Goal: Task Accomplishment & Management: Manage account settings

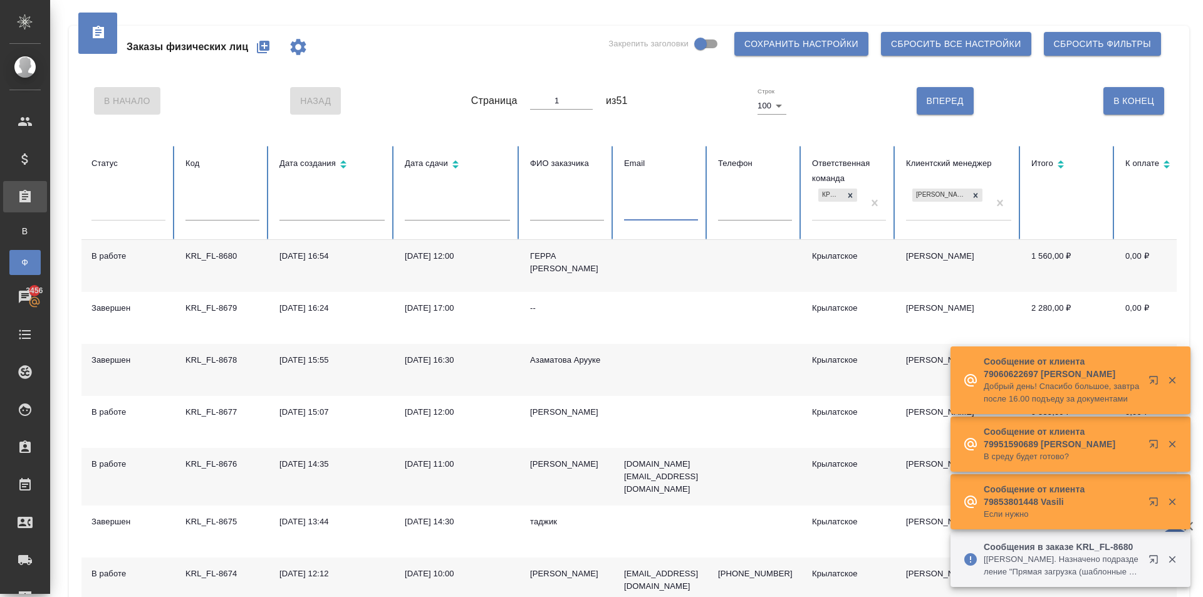
click at [683, 204] on input "text" at bounding box center [661, 212] width 74 height 18
paste input "liubhencanto@yandex.ru"
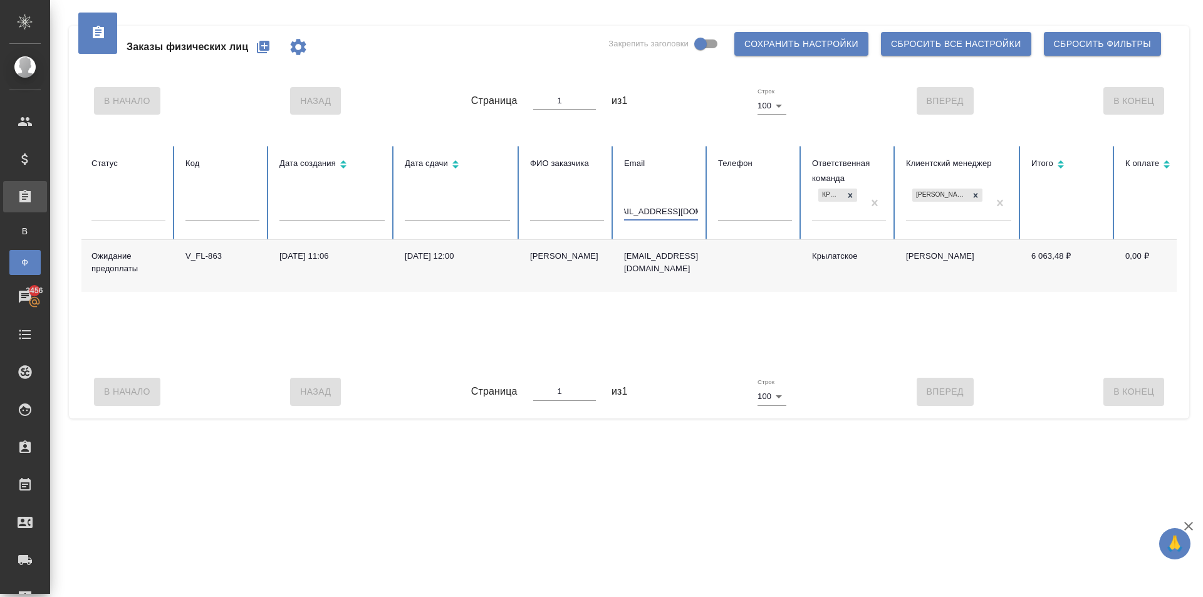
type input "liubhencanto@yandex.ru"
click at [573, 256] on div "Никитина Любовь" at bounding box center [567, 256] width 74 height 13
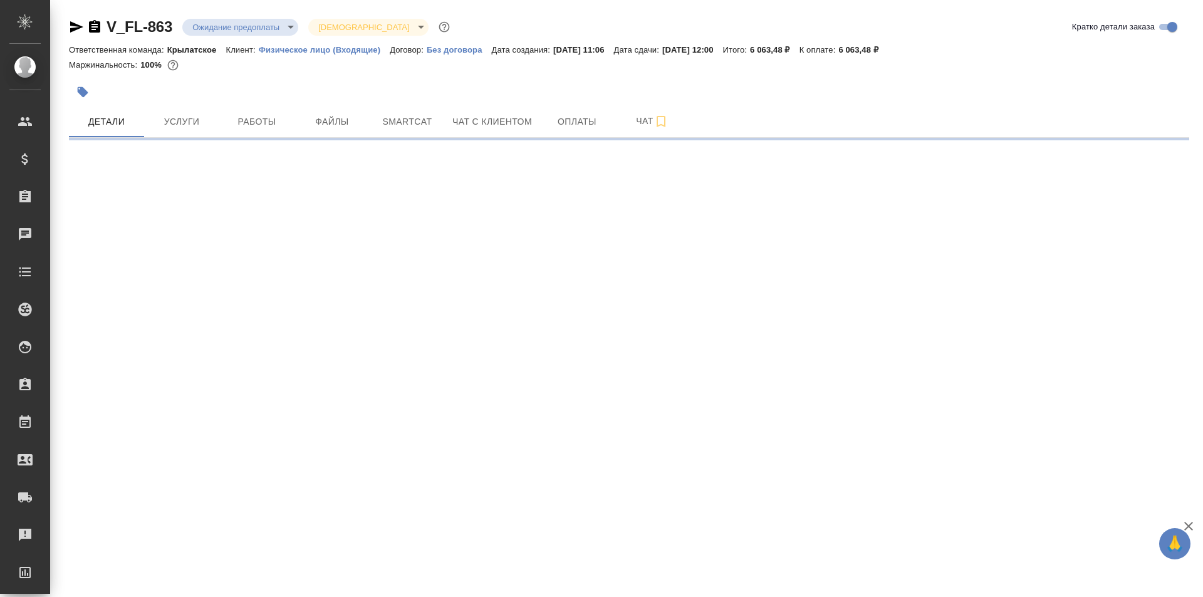
select select "RU"
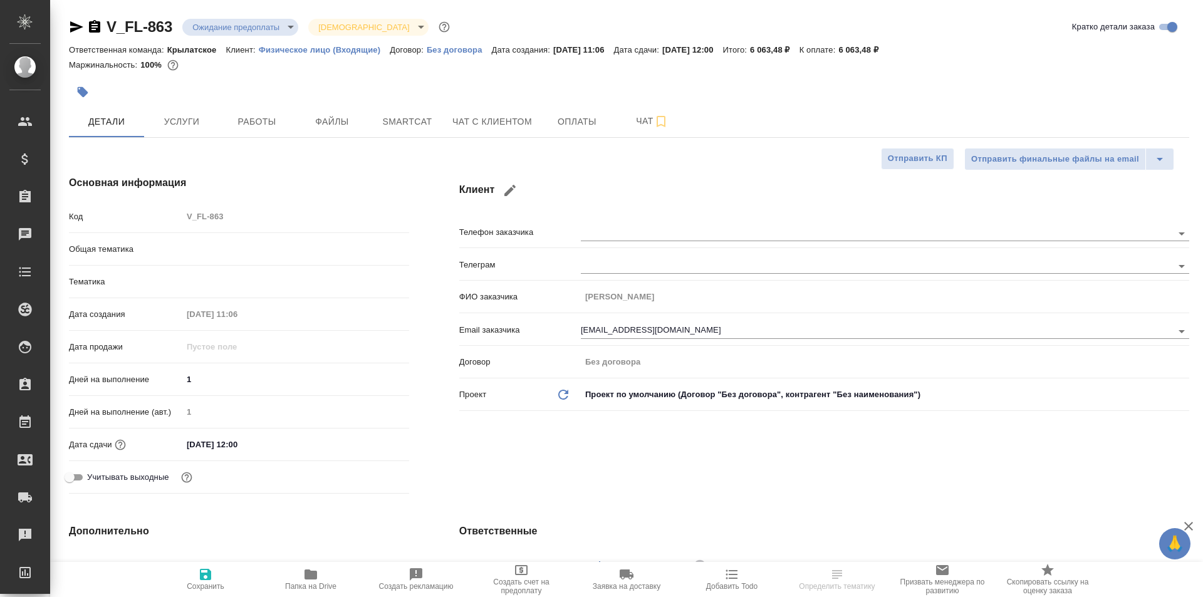
type textarea "x"
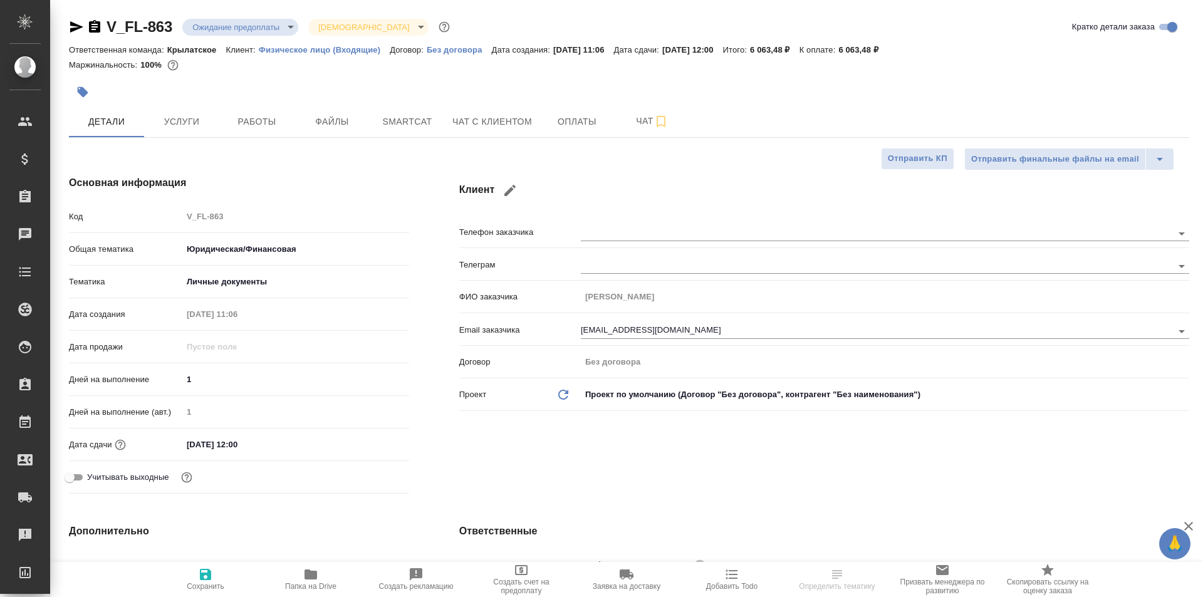
type textarea "x"
click at [331, 125] on span "Файлы" at bounding box center [332, 122] width 60 height 16
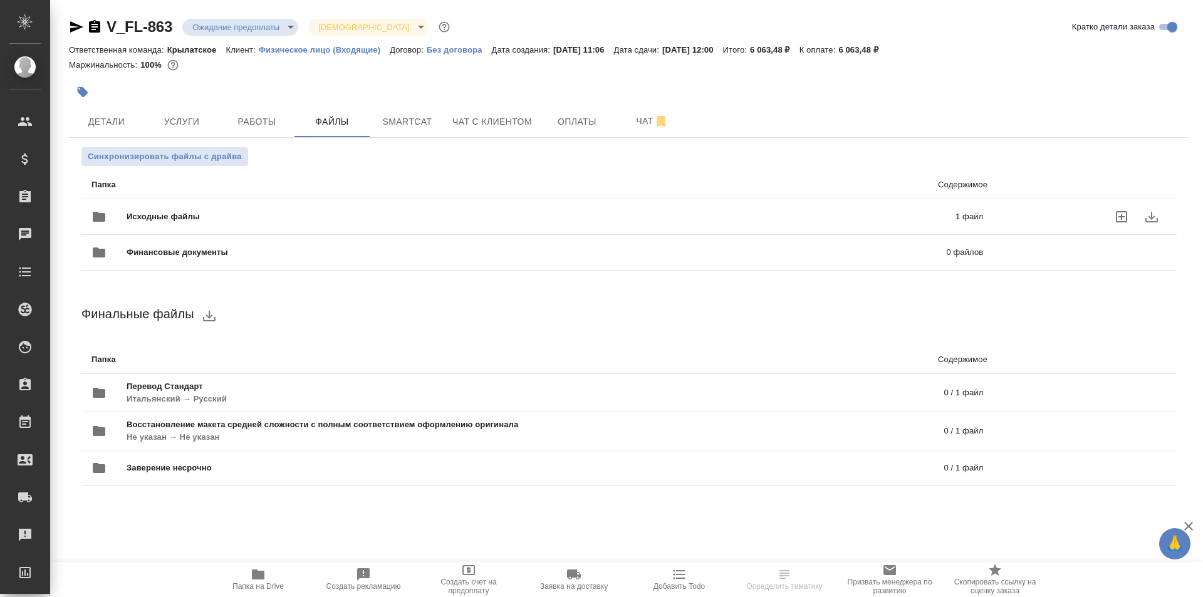
click at [197, 221] on span "Исходные файлы" at bounding box center [352, 216] width 451 height 13
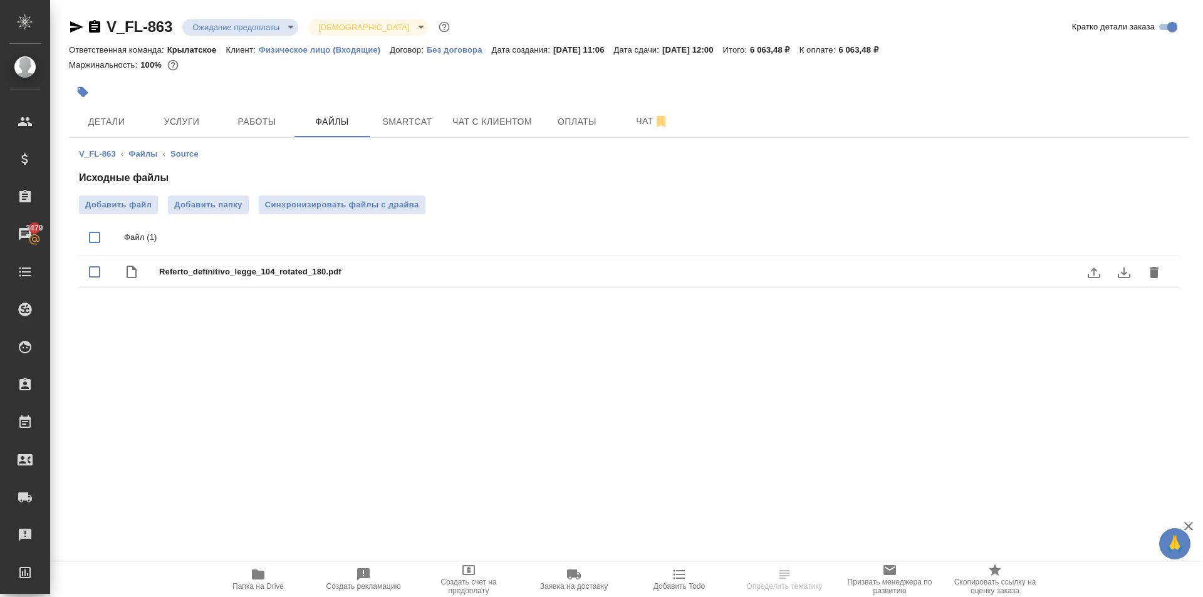
click at [1122, 272] on icon "download" at bounding box center [1124, 272] width 13 height 11
click at [1157, 281] on button "delete" at bounding box center [1154, 272] width 30 height 30
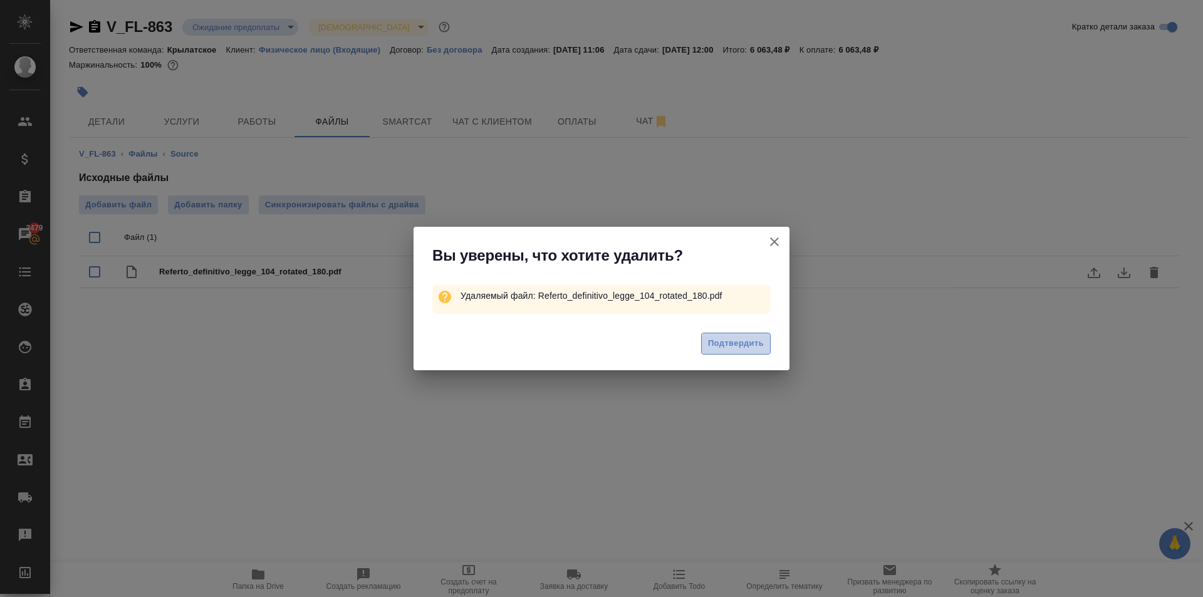
click at [726, 341] on span "Подтвердить" at bounding box center [736, 343] width 56 height 14
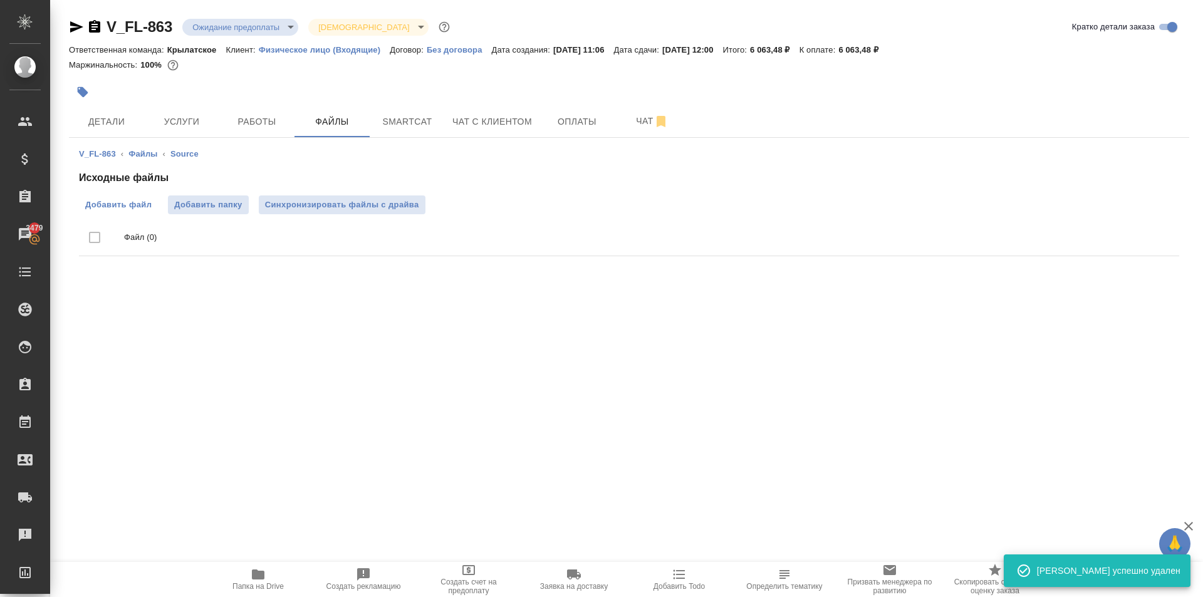
click at [148, 205] on span "Добавить файл" at bounding box center [118, 205] width 66 height 13
click at [0, 0] on input "Добавить файл" at bounding box center [0, 0] width 0 height 0
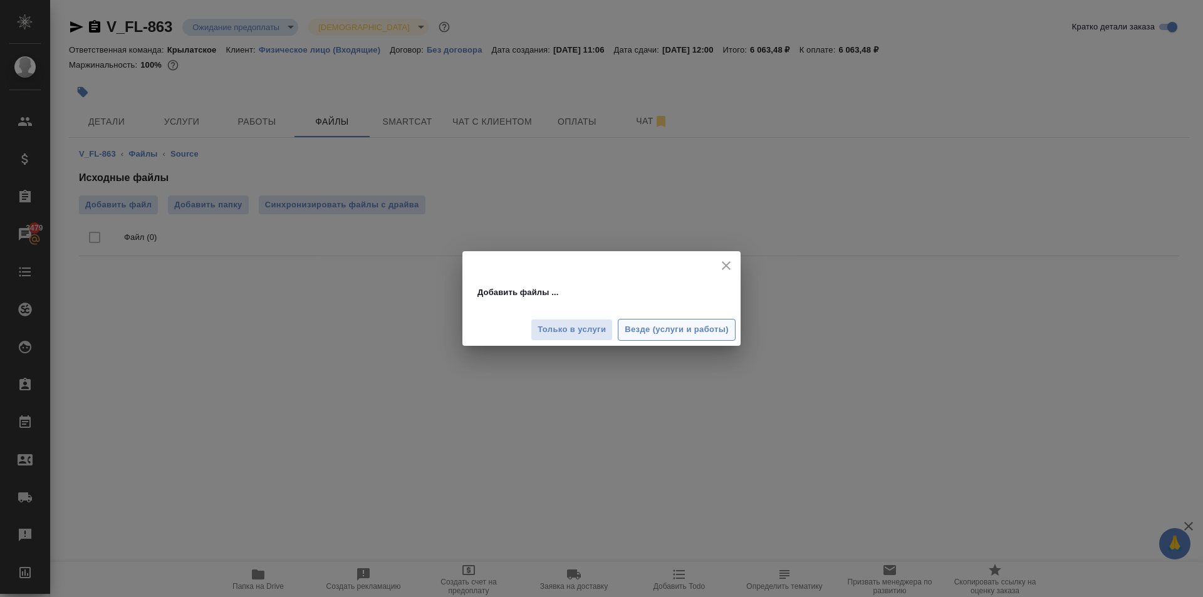
click at [710, 322] on button "Везде (услуги и работы)" at bounding box center [677, 330] width 118 height 22
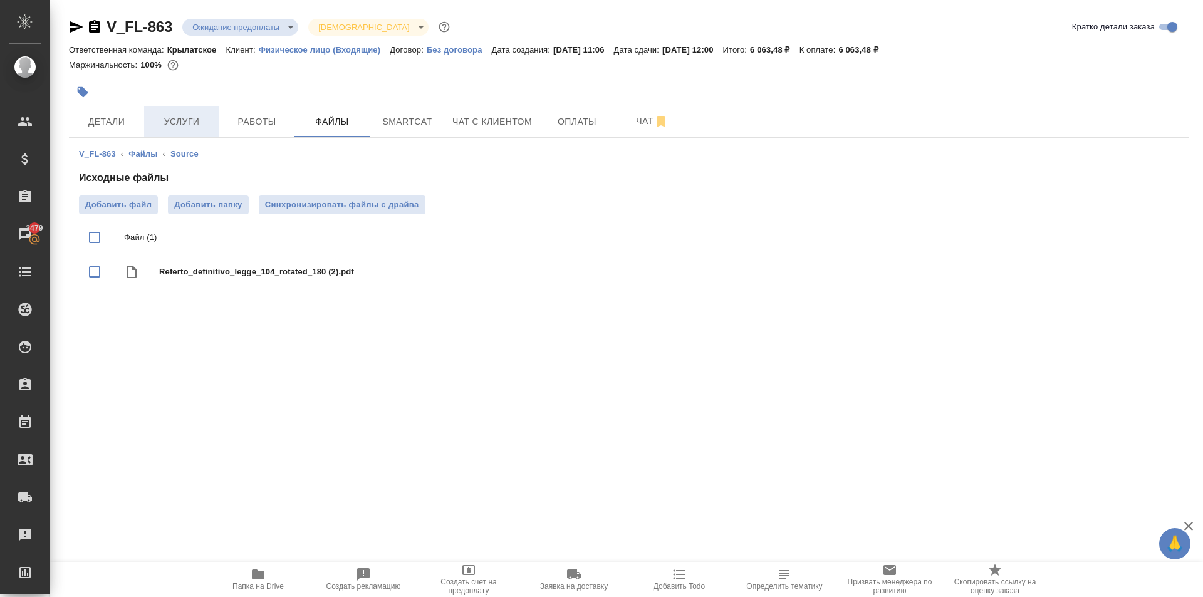
click at [189, 114] on span "Услуги" at bounding box center [182, 122] width 60 height 16
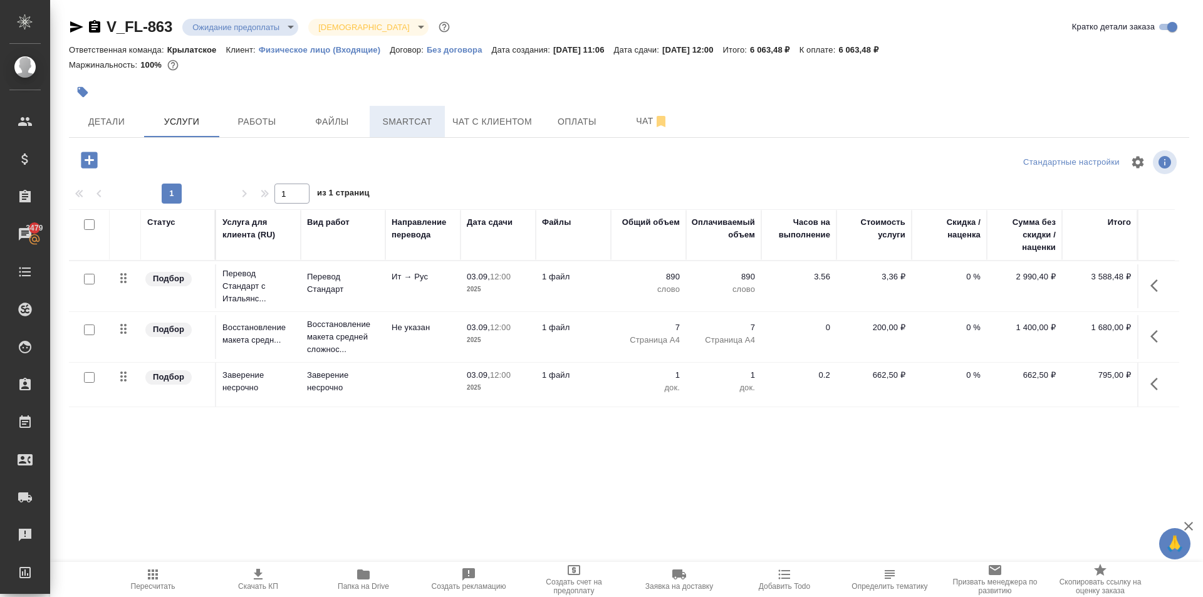
drag, startPoint x: 479, startPoint y: 128, endPoint x: 418, endPoint y: 125, distance: 60.2
click at [426, 129] on div "Детали Услуги Работы Файлы Smartcat Чат с клиентом Оплаты Чат" at bounding box center [629, 121] width 1120 height 31
click at [415, 123] on span "Smartcat" at bounding box center [407, 122] width 60 height 16
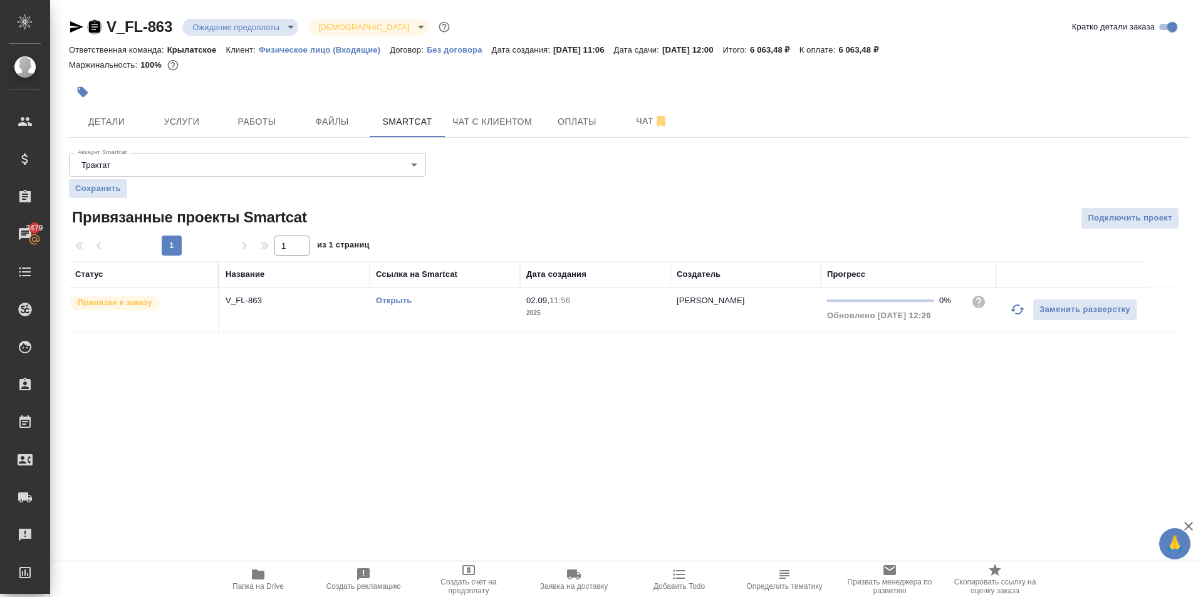
click at [98, 28] on icon "button" at bounding box center [94, 26] width 11 height 13
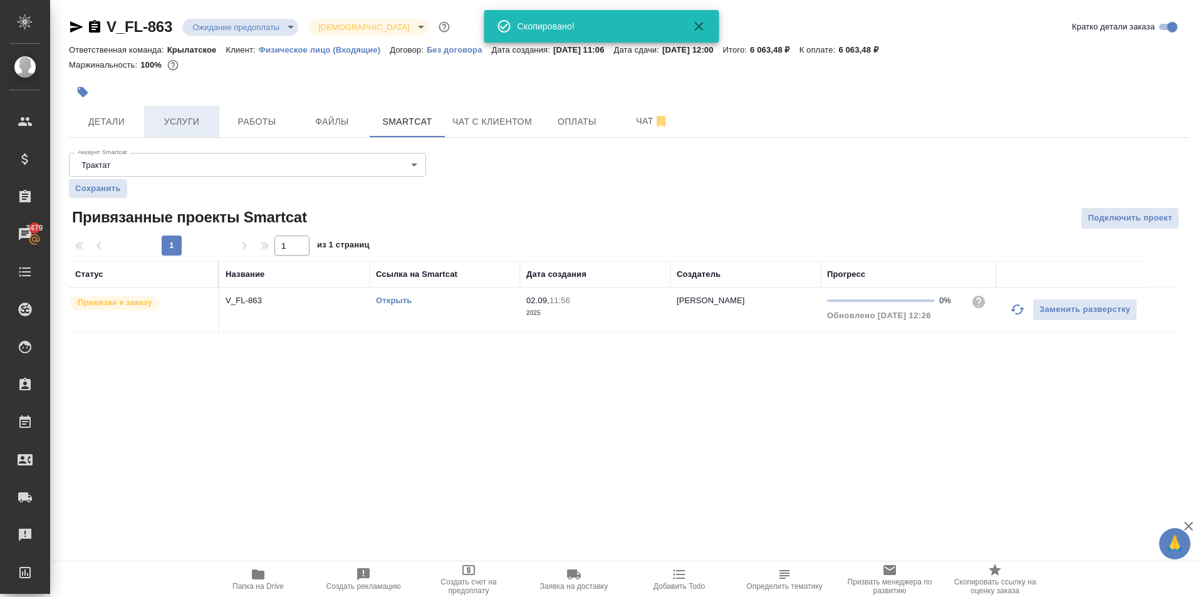
click at [202, 110] on button "Услуги" at bounding box center [181, 121] width 75 height 31
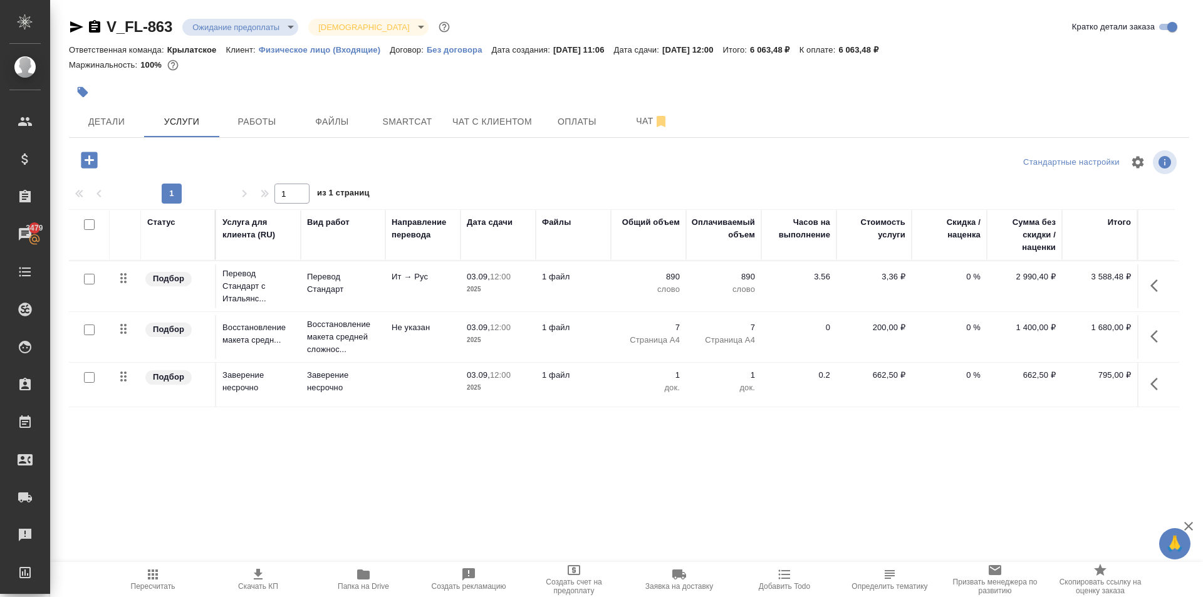
click at [1165, 283] on icon "button" at bounding box center [1157, 285] width 15 height 15
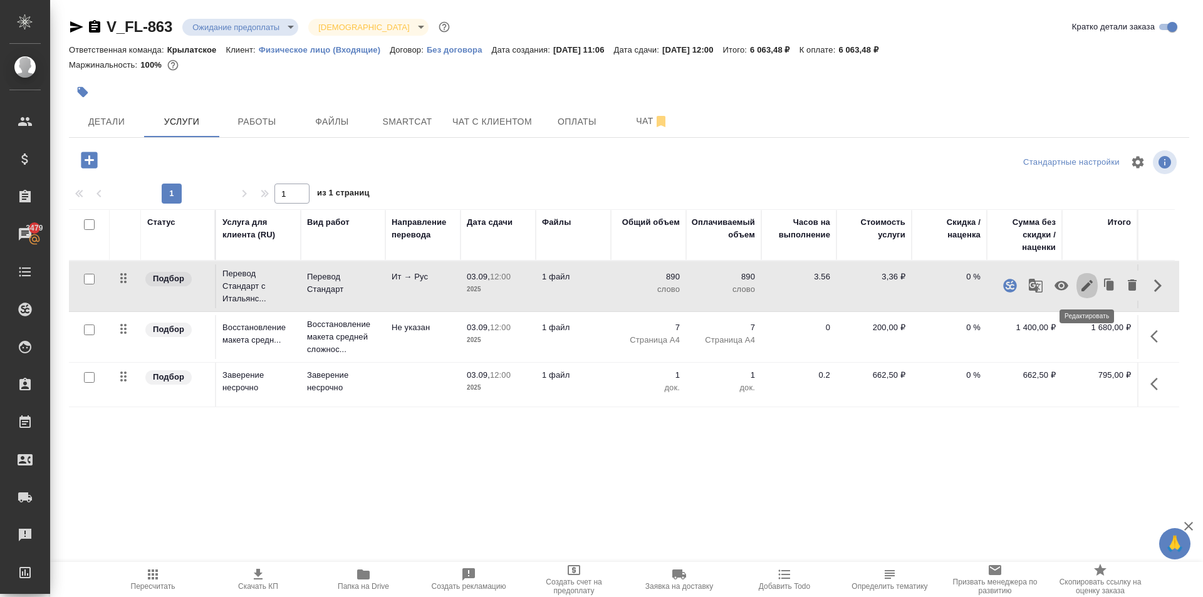
click at [1088, 286] on icon "button" at bounding box center [1086, 285] width 11 height 11
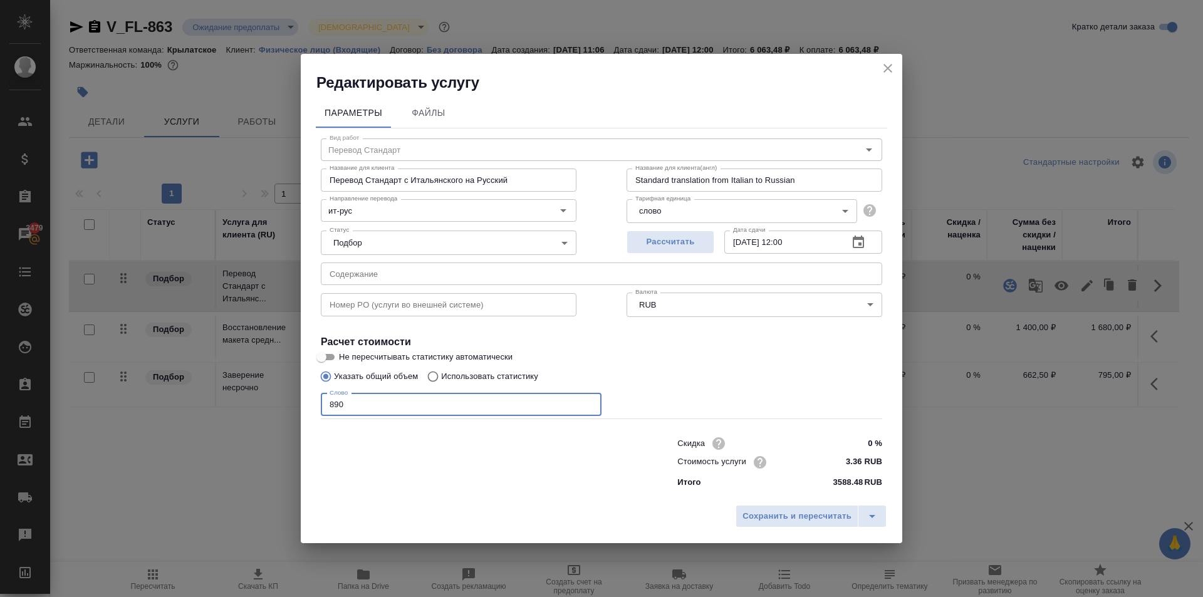
drag, startPoint x: 338, startPoint y: 397, endPoint x: 298, endPoint y: 391, distance: 41.1
click at [298, 391] on div "Редактировать услугу Параметры Файлы Вид работ Перевод Стандарт Вид работ Назва…" at bounding box center [601, 298] width 1203 height 597
type input "700"
click at [772, 514] on span "Сохранить и пересчитать" at bounding box center [796, 516] width 109 height 14
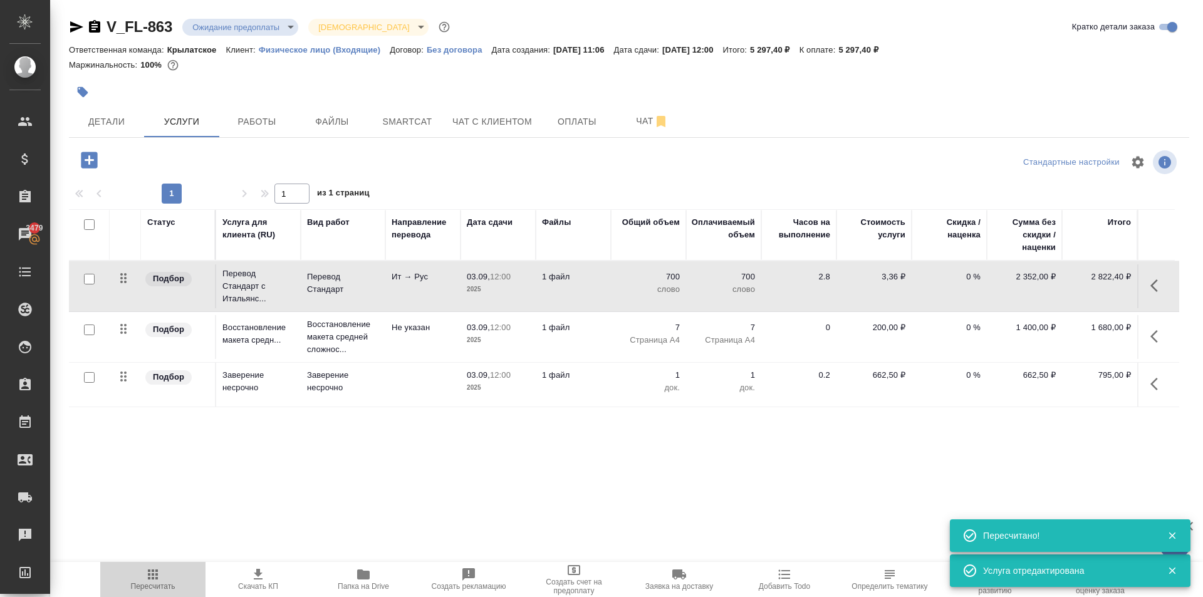
click at [163, 569] on span "Пересчитать" at bounding box center [153, 579] width 90 height 24
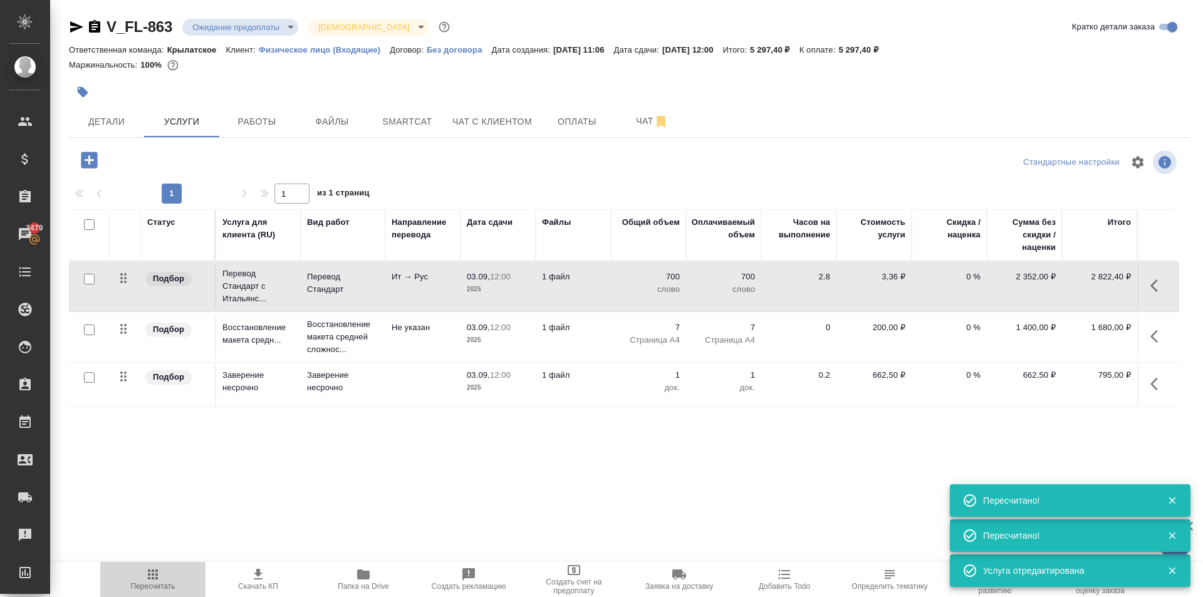
click at [162, 578] on span "Пересчитать" at bounding box center [153, 579] width 90 height 24
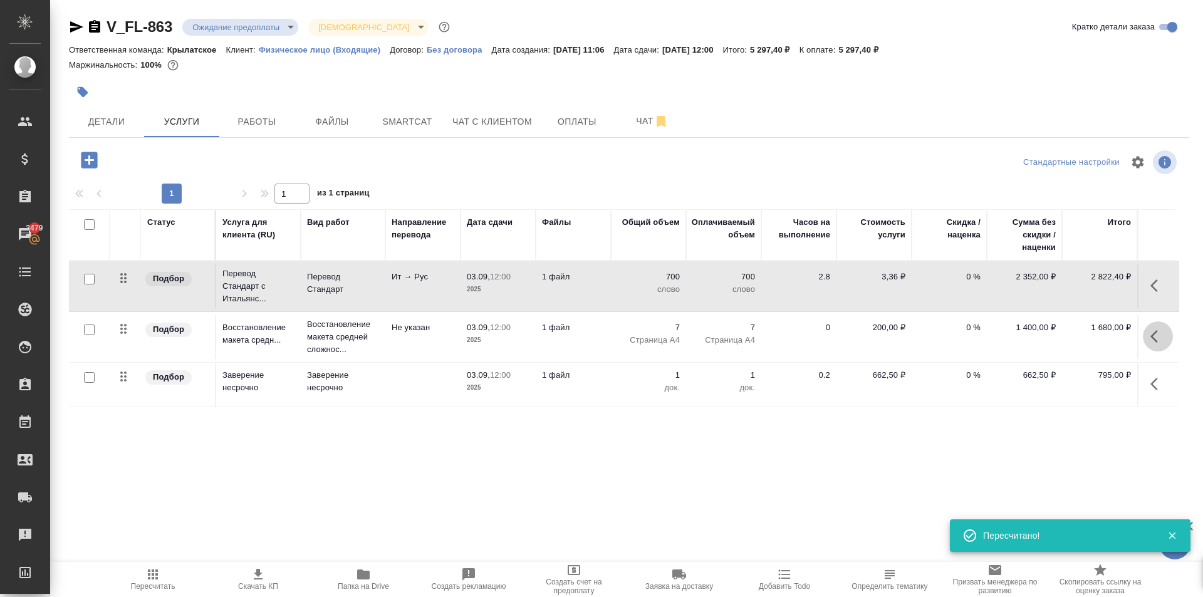
drag, startPoint x: 1158, startPoint y: 336, endPoint x: 1146, endPoint y: 341, distance: 12.3
click at [1155, 336] on icon "button" at bounding box center [1157, 336] width 15 height 15
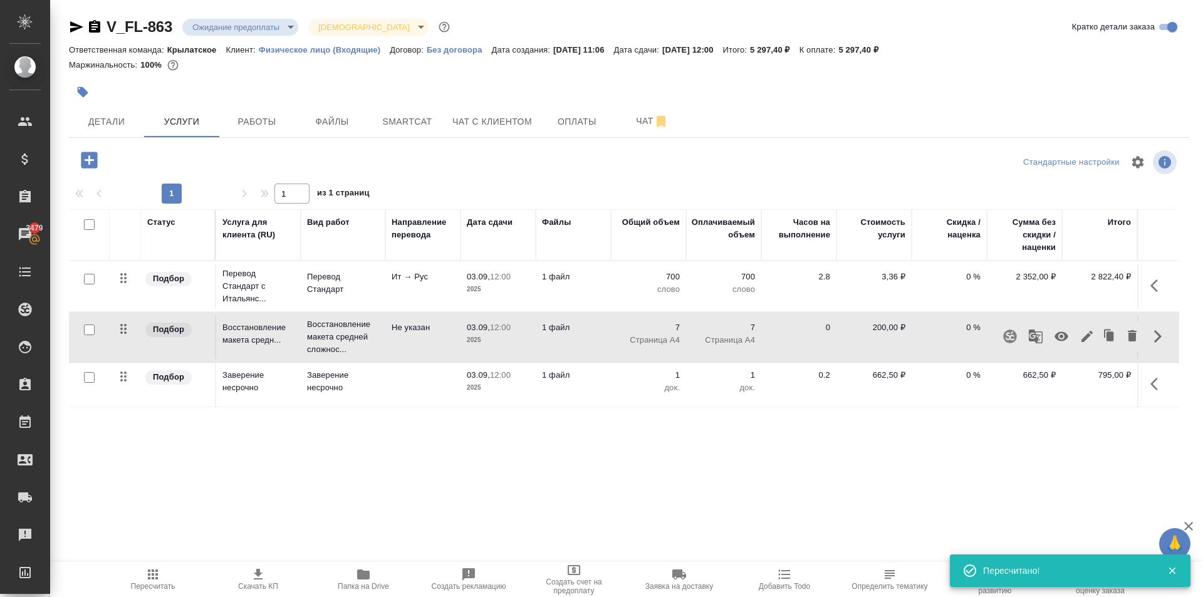
click at [1086, 341] on icon "button" at bounding box center [1086, 336] width 15 height 15
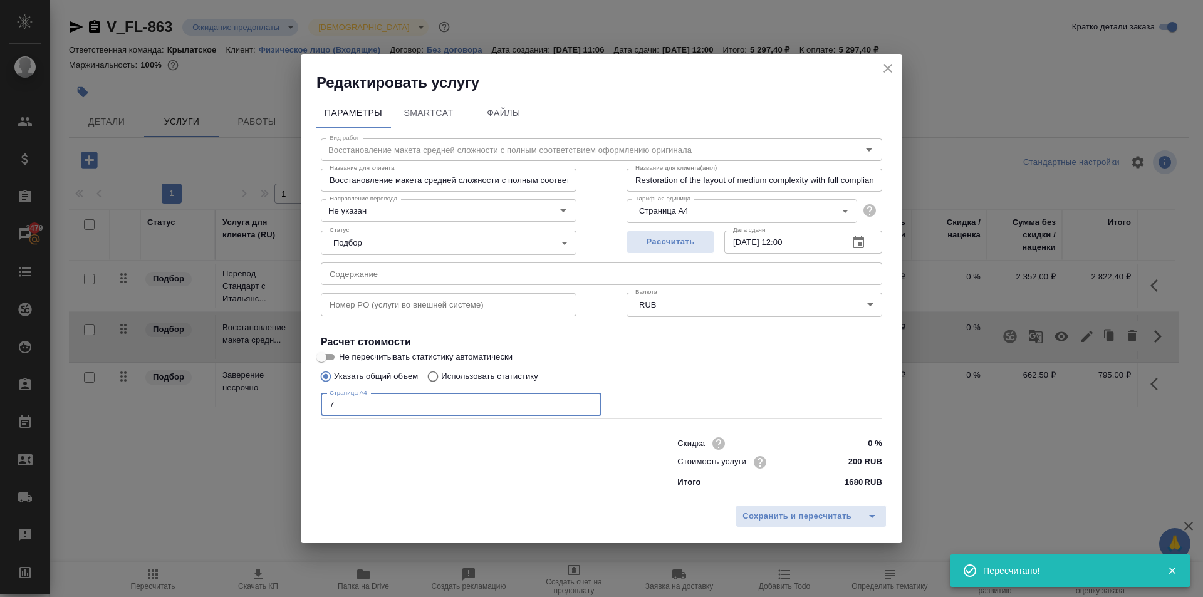
drag, startPoint x: 488, startPoint y: 408, endPoint x: 316, endPoint y: 391, distance: 172.5
click at [316, 391] on div "Вид работ Восстановление макета средней сложности с полным соответствием оформл…" at bounding box center [601, 310] width 571 height 365
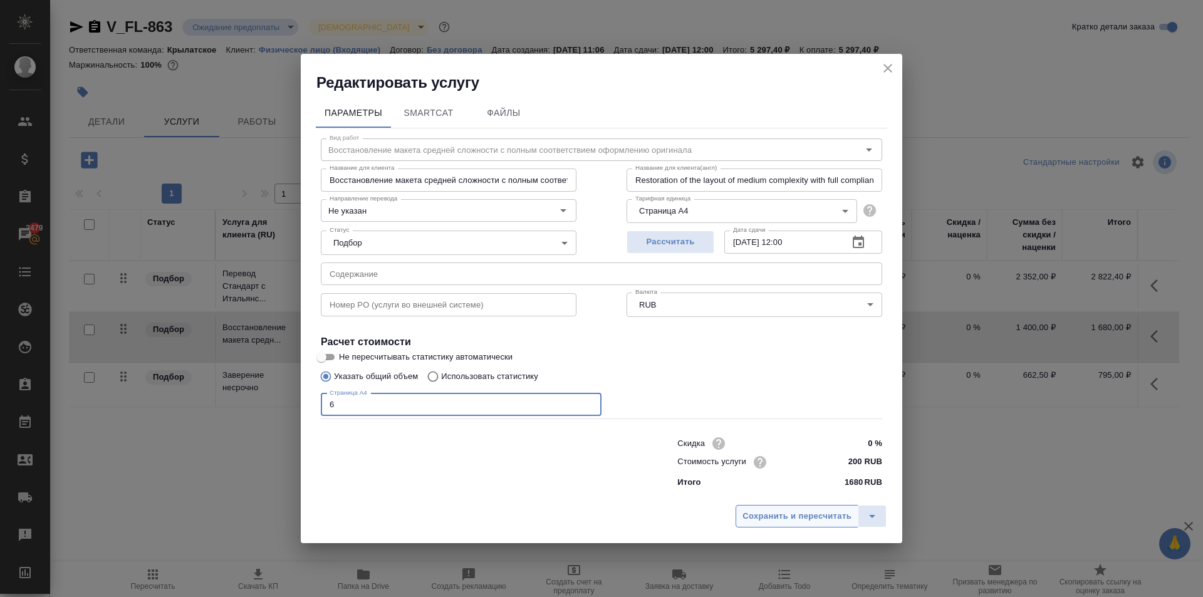
type input "6"
click at [844, 516] on span "Сохранить и пересчитать" at bounding box center [796, 516] width 109 height 14
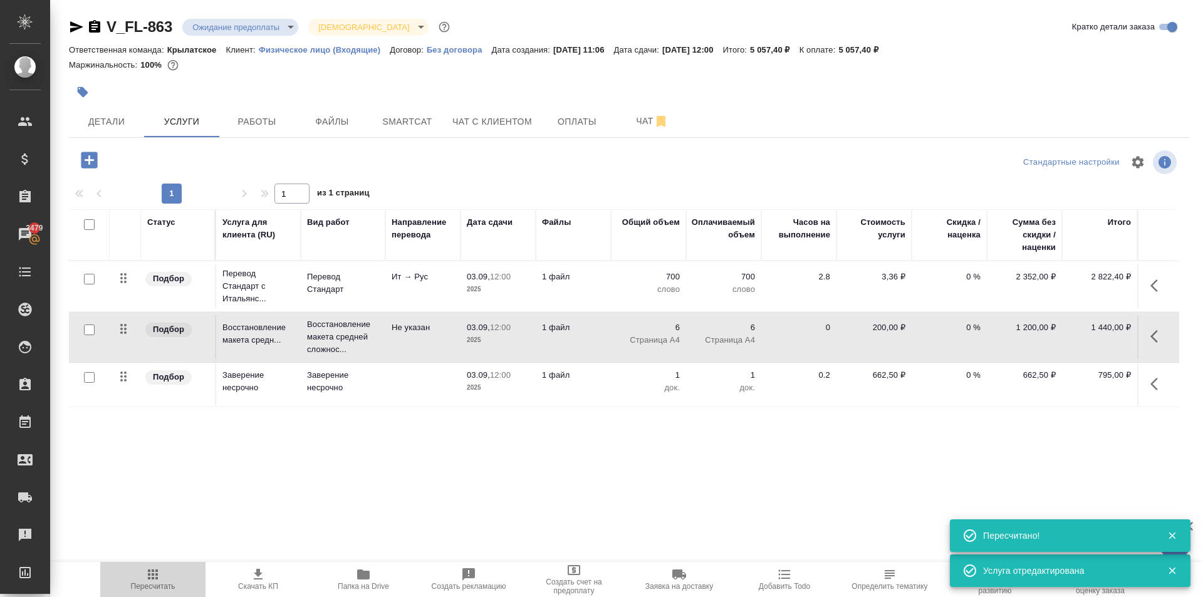
click at [165, 578] on span "Пересчитать" at bounding box center [153, 579] width 90 height 24
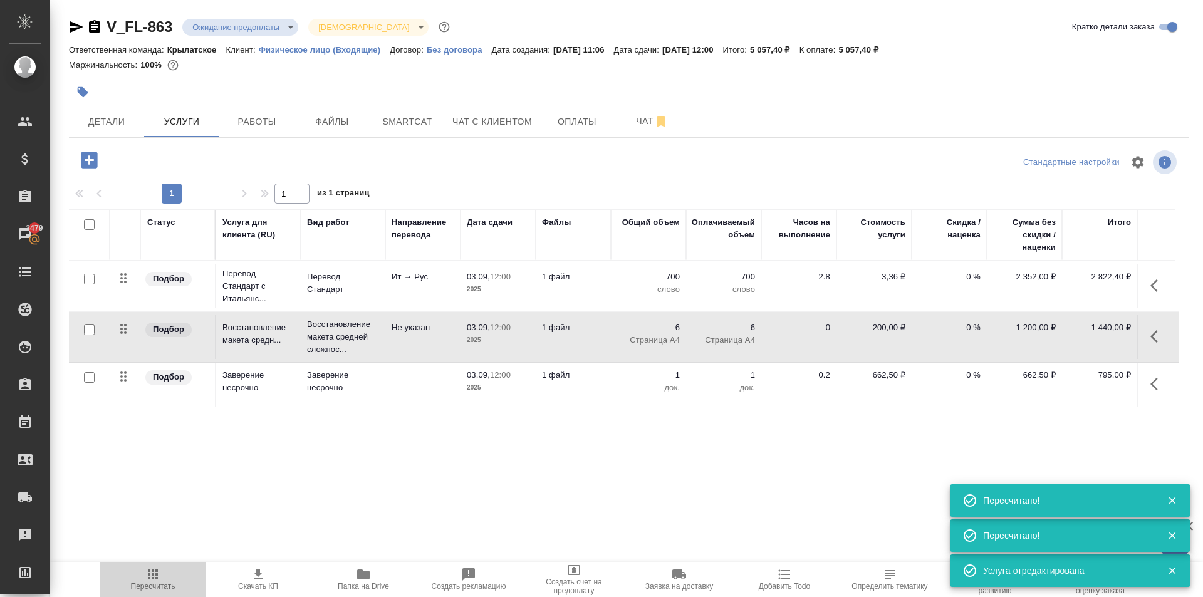
click at [158, 569] on icon "button" at bounding box center [152, 574] width 15 height 15
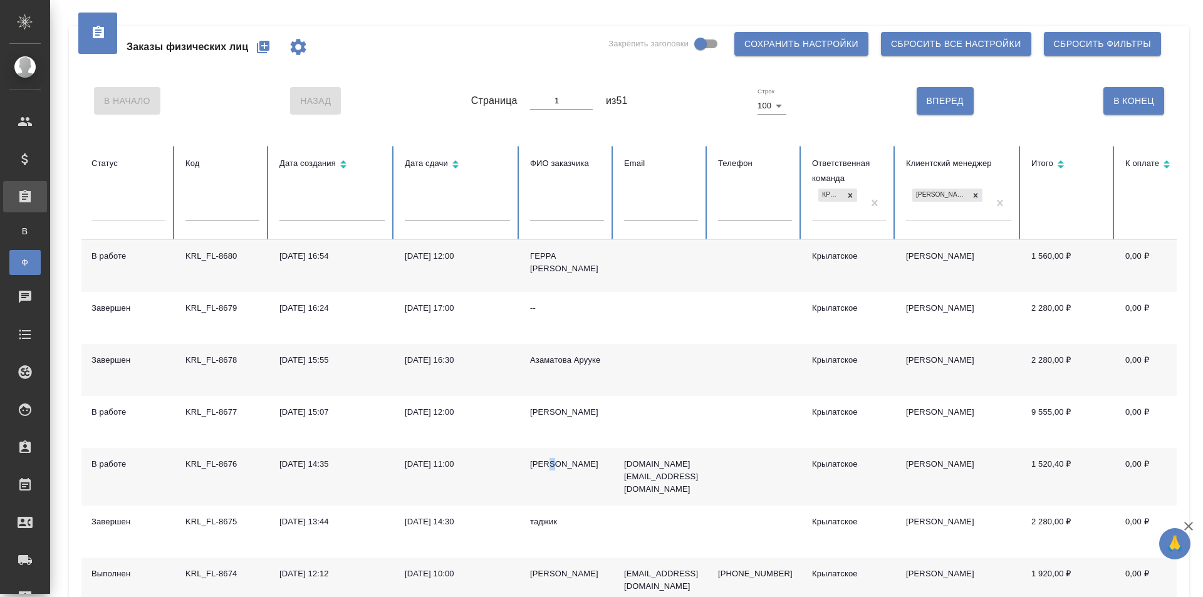
click at [551, 462] on div "Алексанлр" at bounding box center [567, 464] width 74 height 13
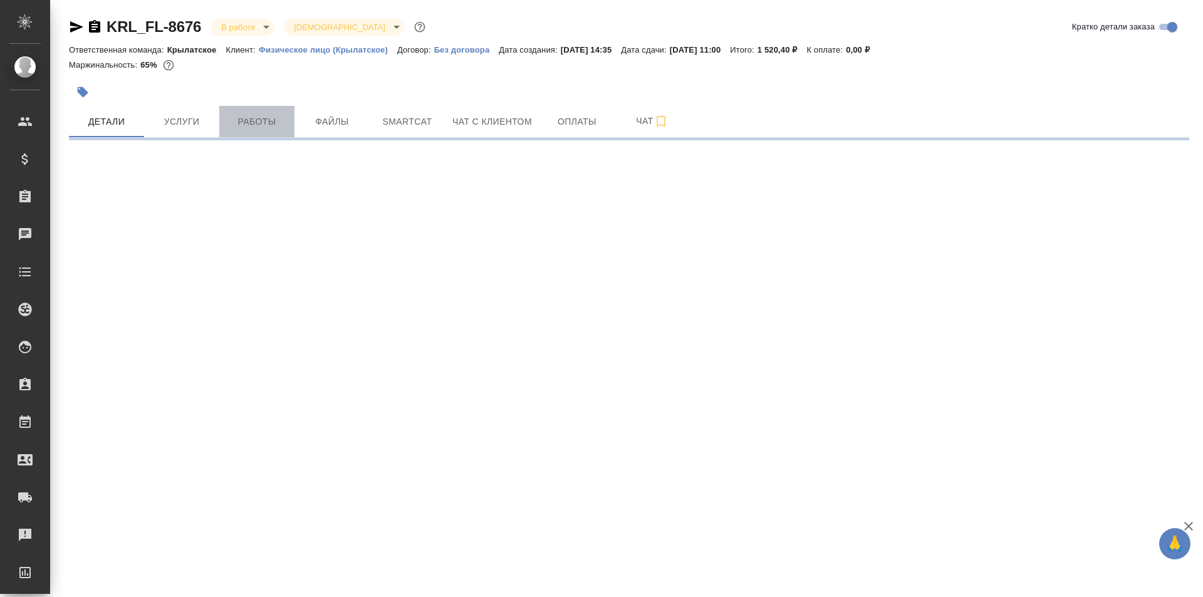
click at [266, 128] on span "Работы" at bounding box center [257, 122] width 60 height 16
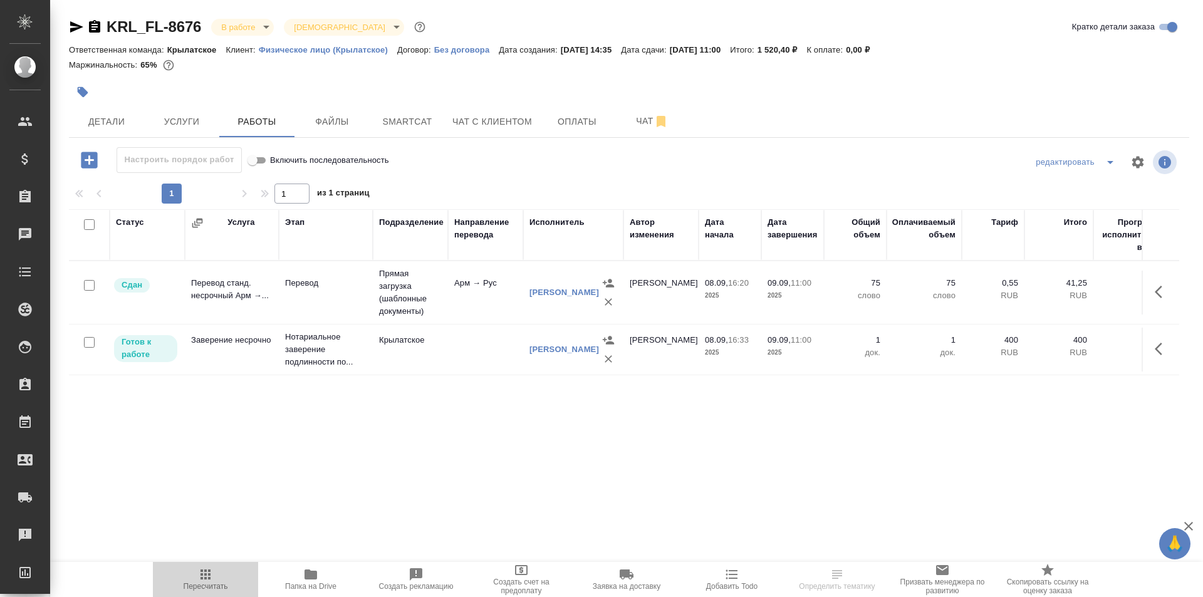
click at [231, 581] on span "Пересчитать" at bounding box center [205, 579] width 90 height 24
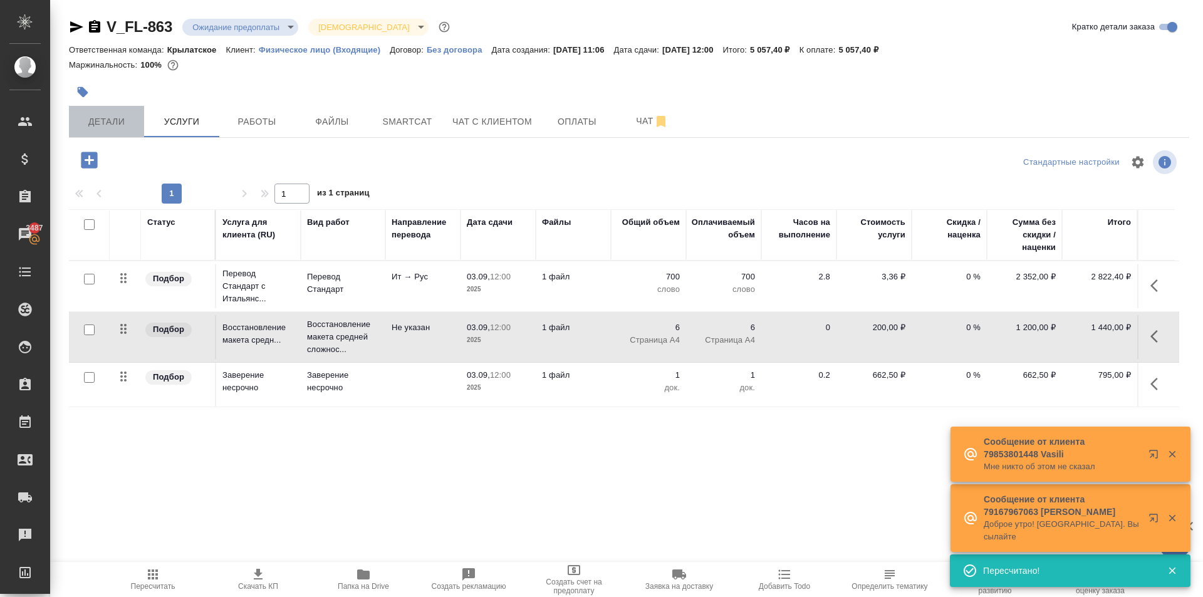
click at [139, 108] on button "Детали" at bounding box center [106, 121] width 75 height 31
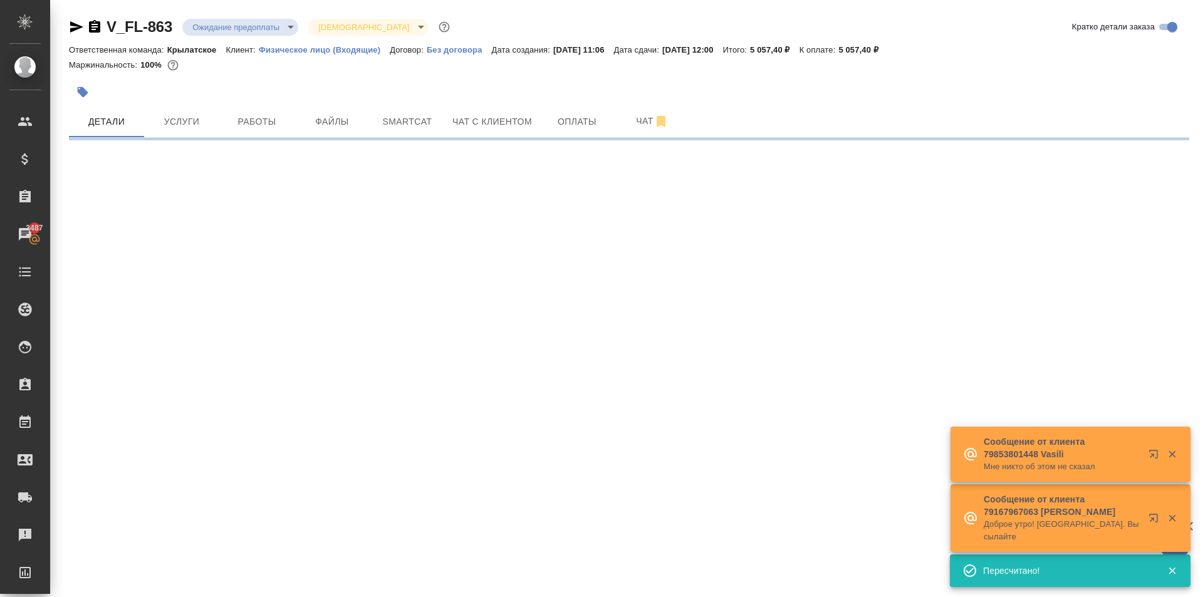
select select "RU"
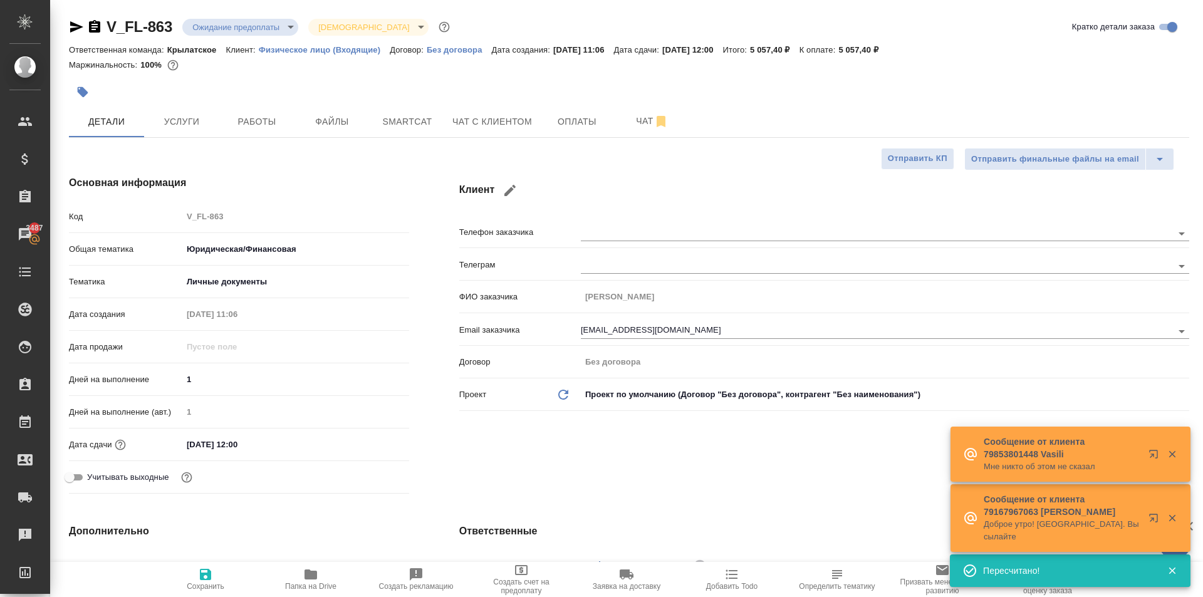
type textarea "x"
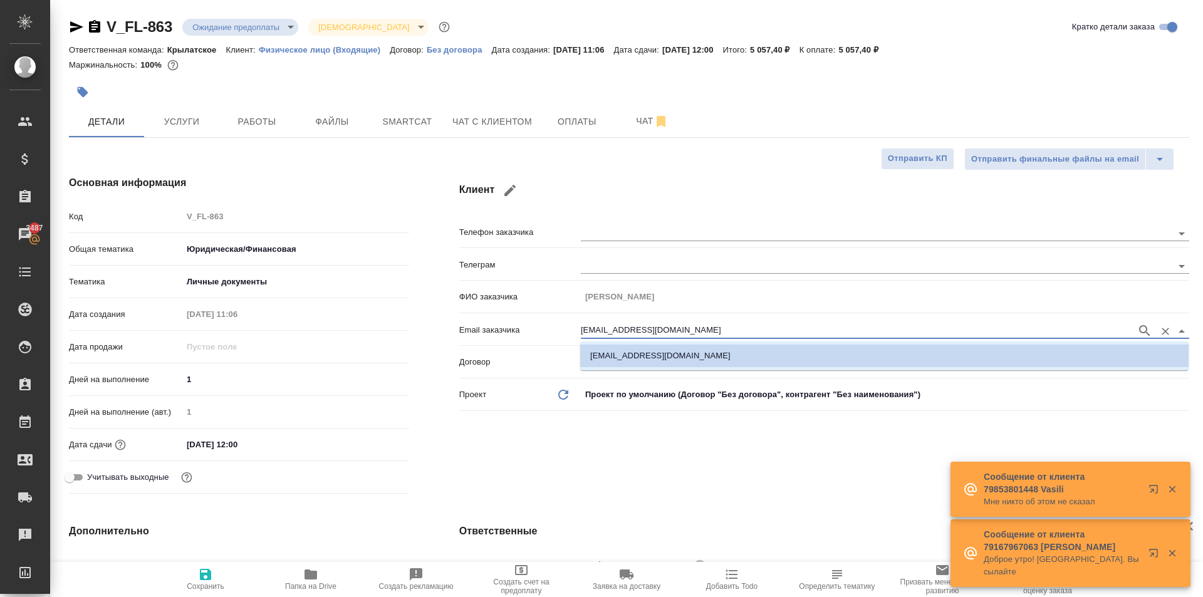
drag, startPoint x: 701, startPoint y: 329, endPoint x: 484, endPoint y: 324, distance: 217.4
click at [484, 324] on div "Email заказчика [EMAIL_ADDRESS][DOMAIN_NAME]" at bounding box center [824, 329] width 730 height 22
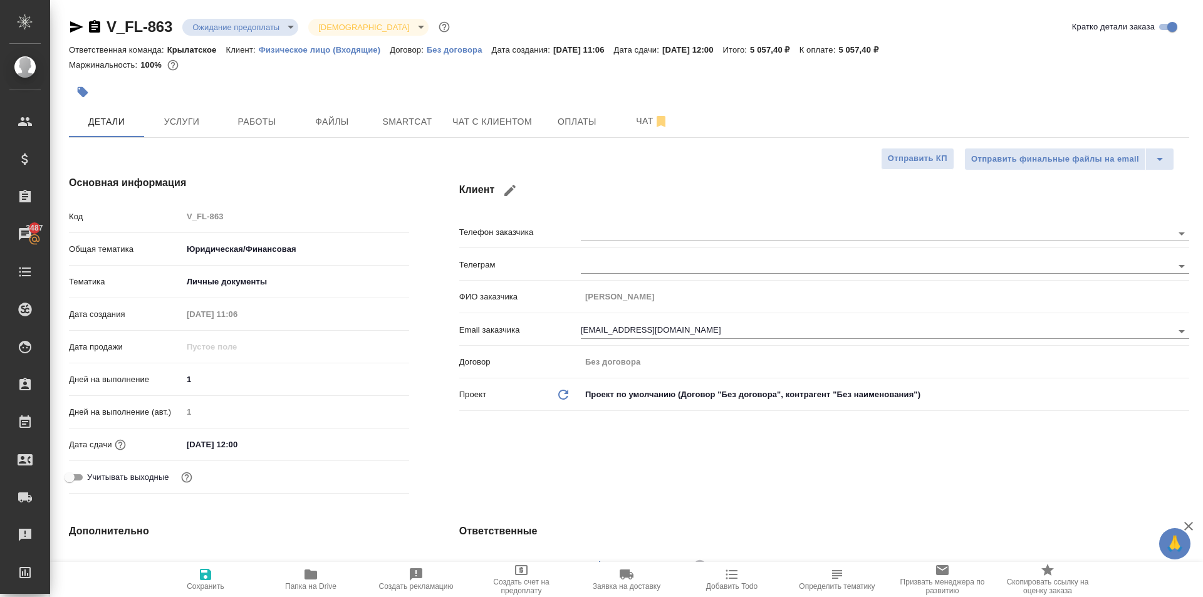
type textarea "x"
